Goal: Navigation & Orientation: Find specific page/section

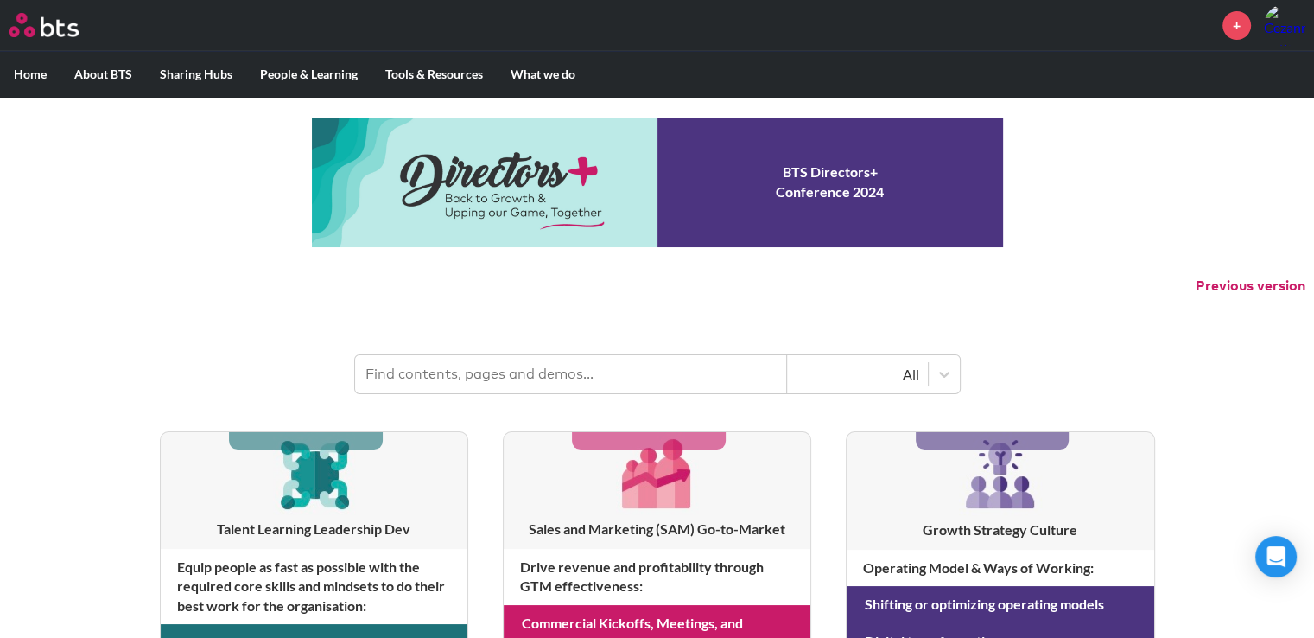
click at [826, 189] on link at bounding box center [657, 183] width 691 height 130
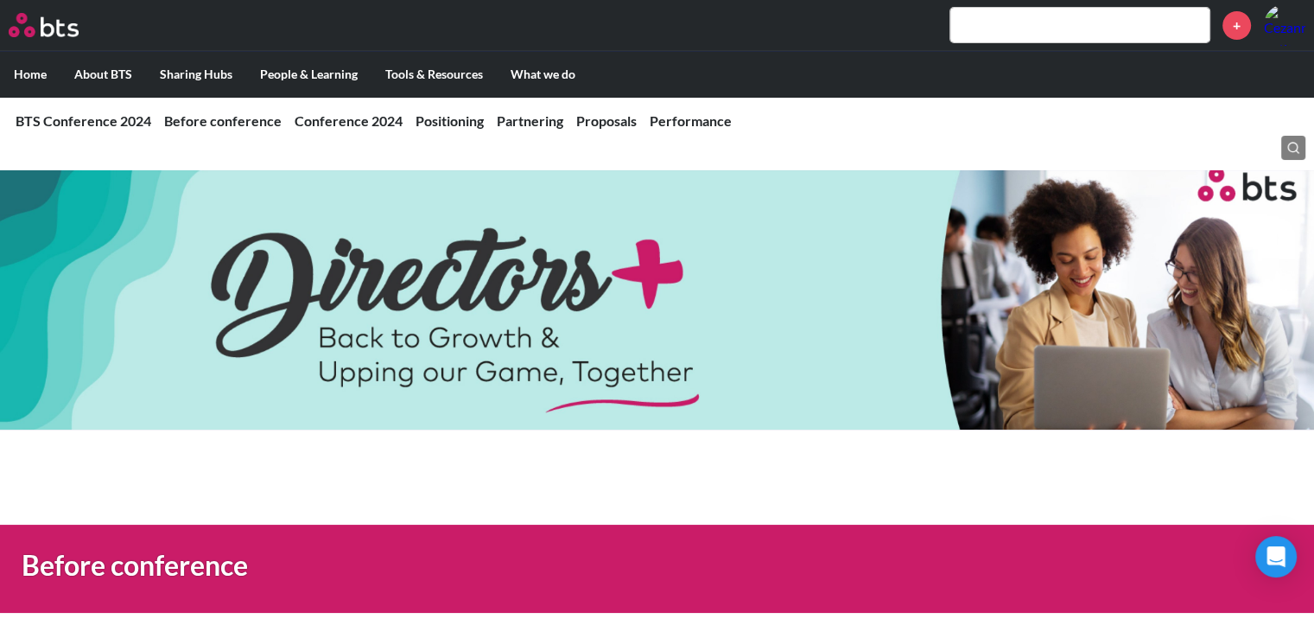
click at [31, 70] on label "Home" at bounding box center [30, 74] width 60 height 45
click at [0, 0] on input "Home" at bounding box center [0, 0] width 0 height 0
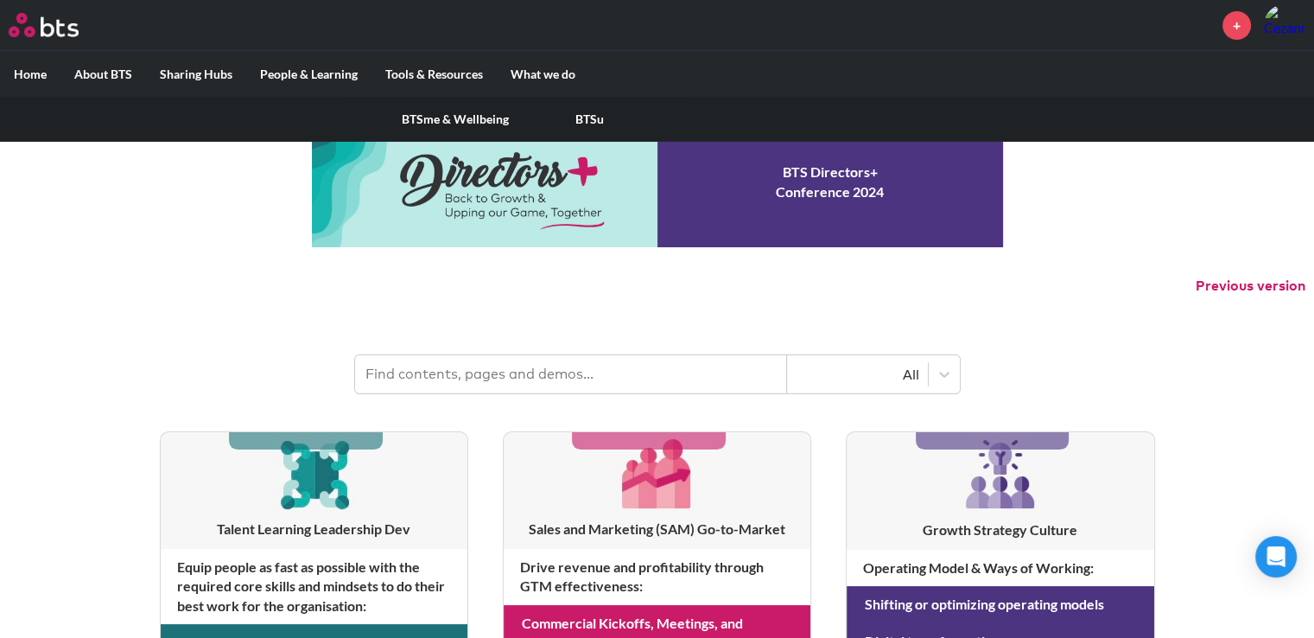
click at [449, 111] on link "BTSme & Wellbeing" at bounding box center [455, 119] width 135 height 45
click at [609, 112] on link "MOW Sharing Hub" at bounding box center [589, 119] width 137 height 45
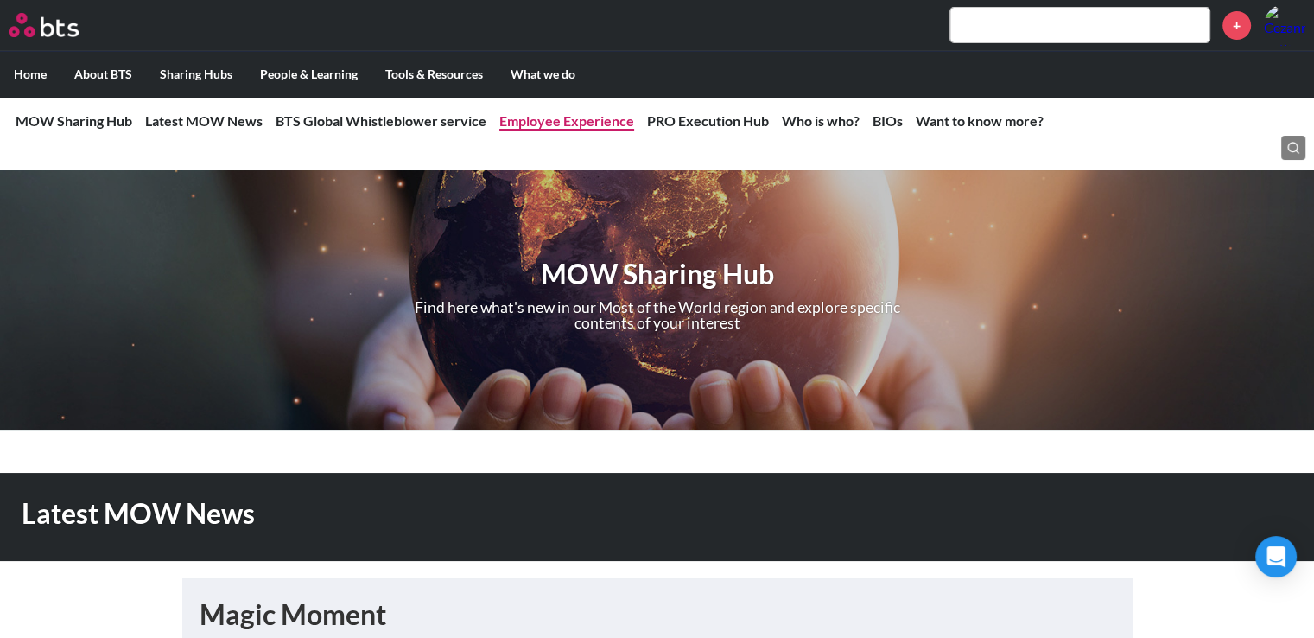
click at [574, 120] on link "Employee Experience" at bounding box center [566, 120] width 135 height 16
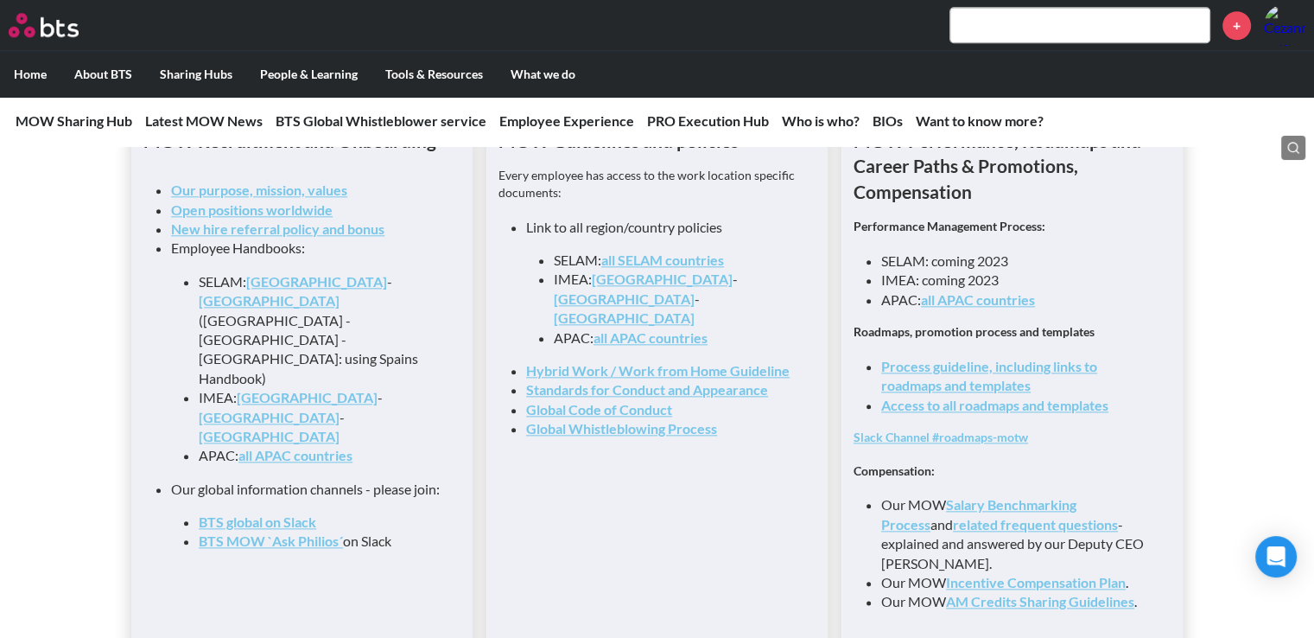
scroll to position [1966, 0]
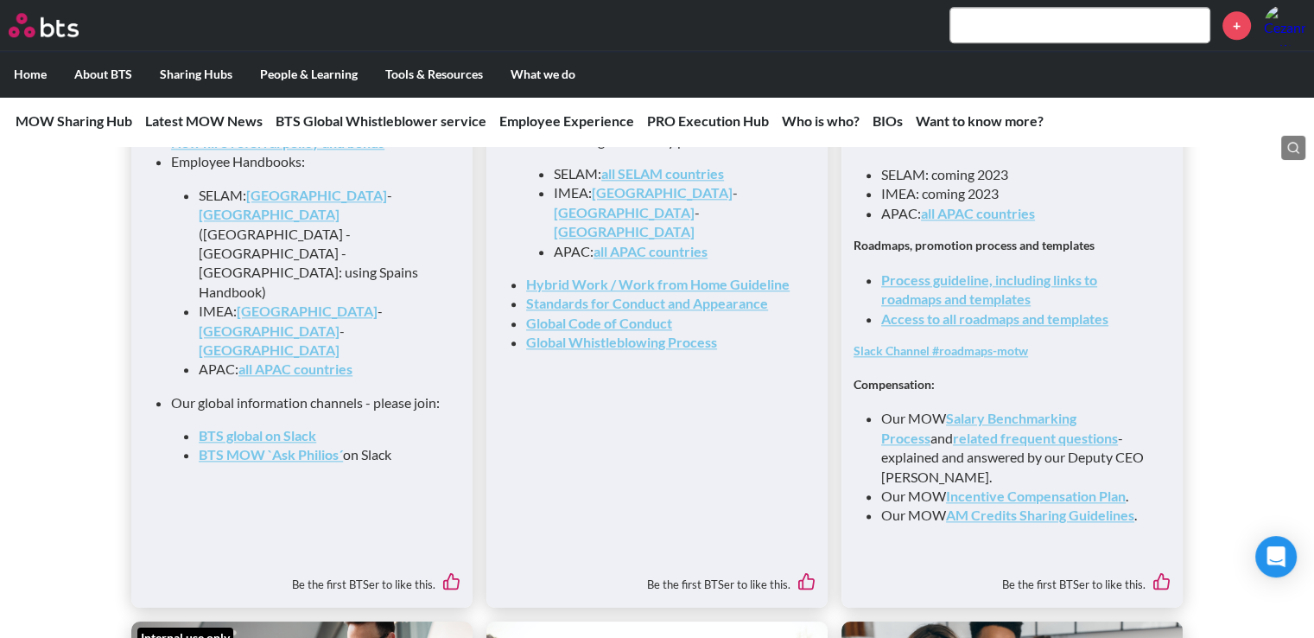
click at [988, 327] on link "Access to all roadmaps and templates" at bounding box center [994, 318] width 227 height 16
